Goal: Task Accomplishment & Management: Manage account settings

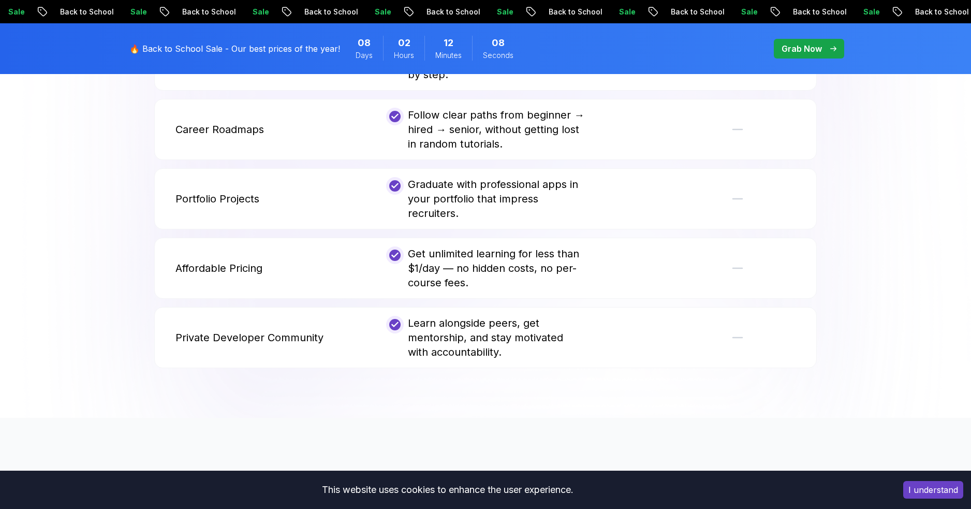
scroll to position [2794, 0]
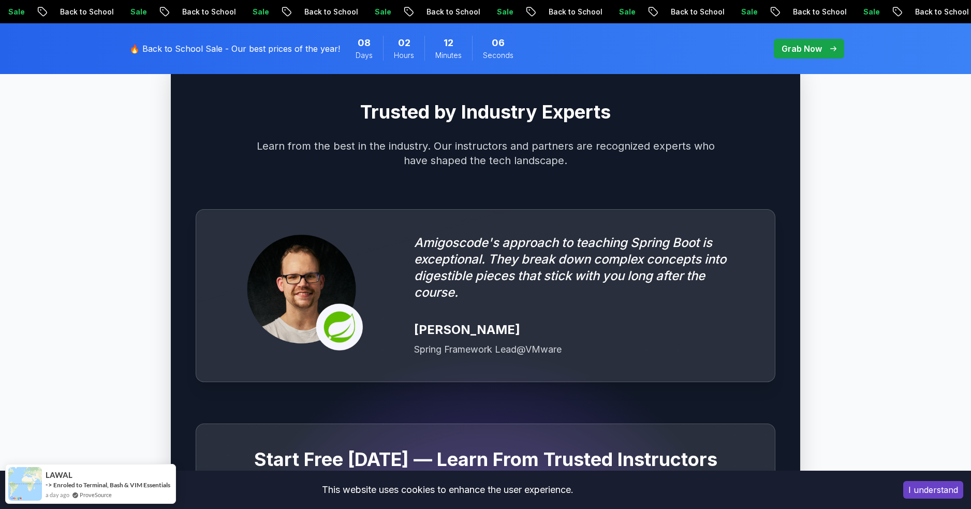
click at [931, 489] on button "I understand" at bounding box center [933, 490] width 60 height 18
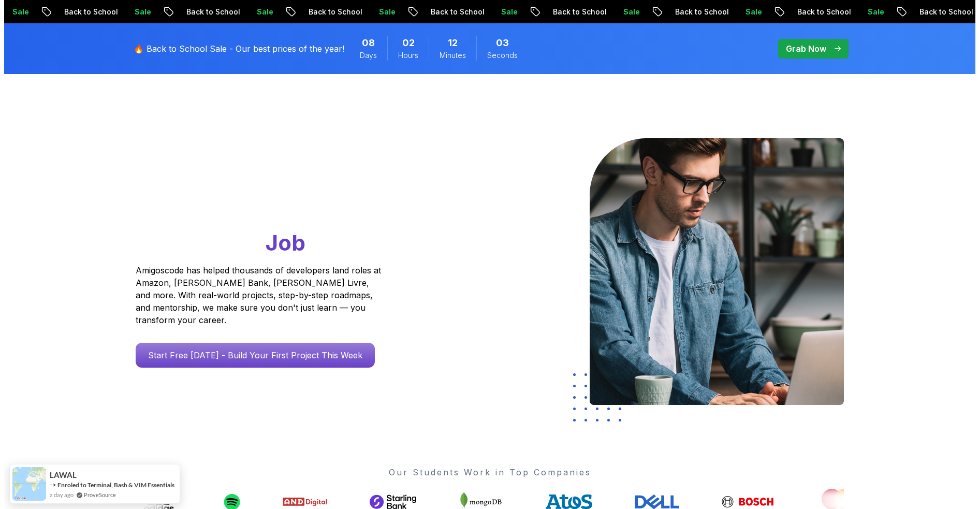
scroll to position [0, 0]
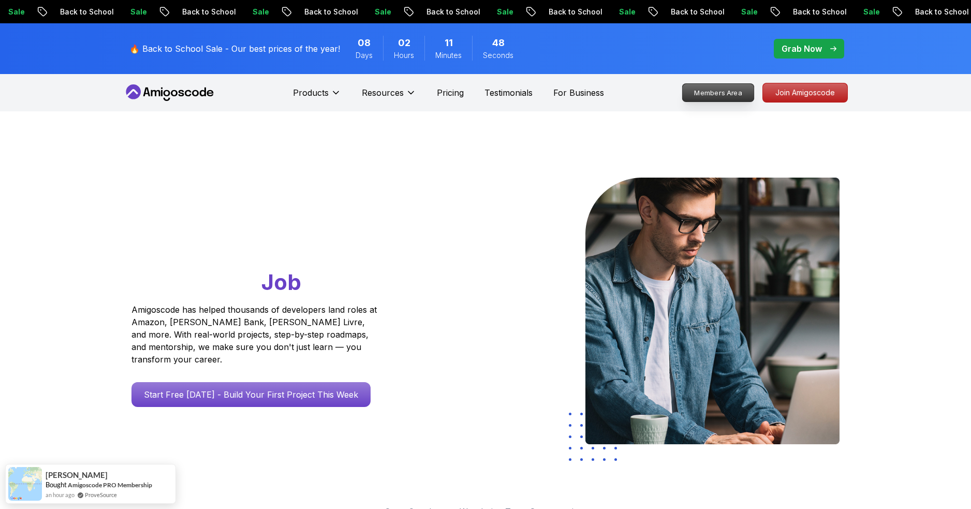
click at [713, 90] on p "Members Area" at bounding box center [718, 93] width 71 height 18
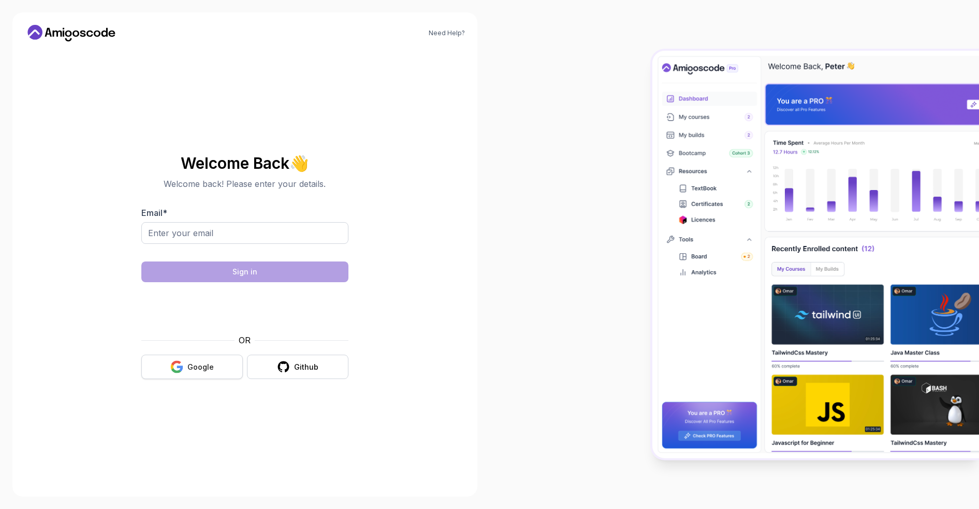
click at [172, 366] on icon "button" at bounding box center [171, 367] width 3 height 6
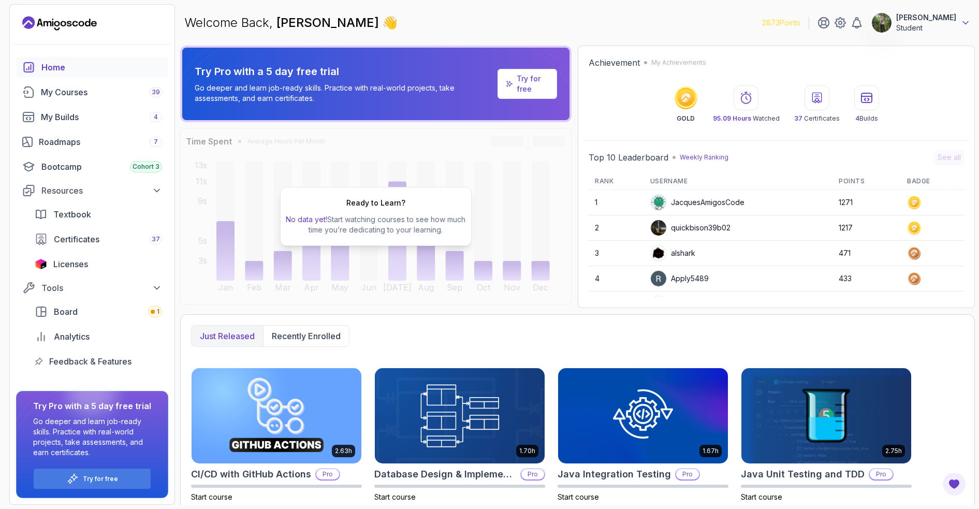
click at [964, 19] on icon at bounding box center [965, 23] width 10 height 10
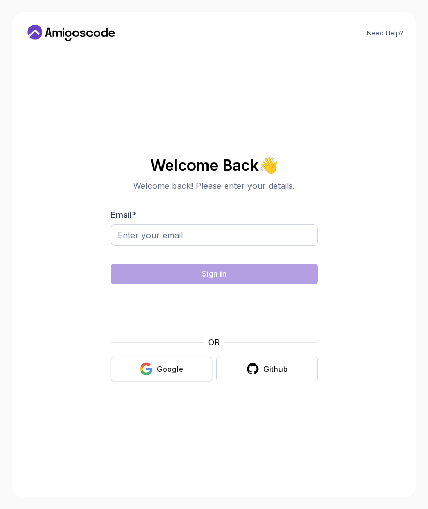
drag, startPoint x: 0, startPoint y: 0, endPoint x: 186, endPoint y: 361, distance: 406.4
click at [186, 366] on button "Google" at bounding box center [161, 369] width 101 height 24
